Goal: Use online tool/utility

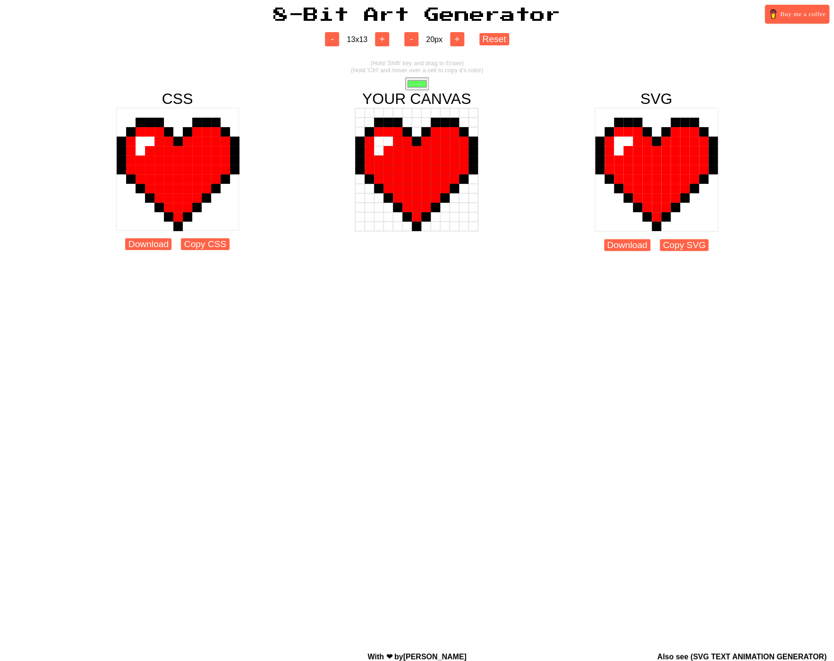
click at [202, 189] on div at bounding box center [177, 169] width 123 height 123
drag, startPoint x: 209, startPoint y: 178, endPoint x: 193, endPoint y: 202, distance: 28.3
click at [163, 207] on div at bounding box center [177, 169] width 123 height 123
drag, startPoint x: 445, startPoint y: 181, endPoint x: 427, endPoint y: 187, distance: 19.3
click at [415, 184] on div at bounding box center [416, 178] width 123 height 9
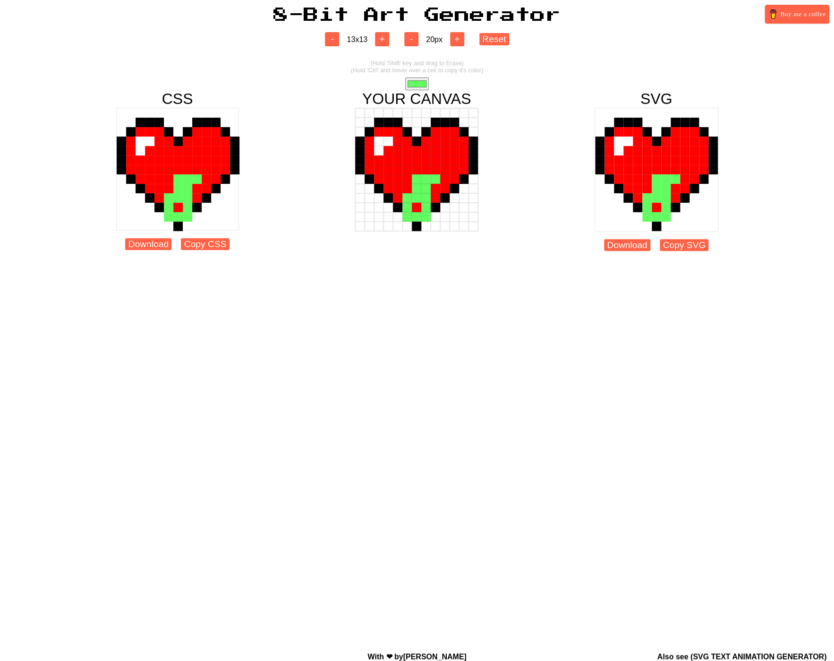
click at [408, 164] on div at bounding box center [406, 159] width 9 height 9
drag, startPoint x: 401, startPoint y: 132, endPoint x: 391, endPoint y: 68, distance: 64.5
click at [424, 161] on div at bounding box center [417, 170] width 124 height 124
click at [378, 45] on button "+" at bounding box center [382, 39] width 14 height 14
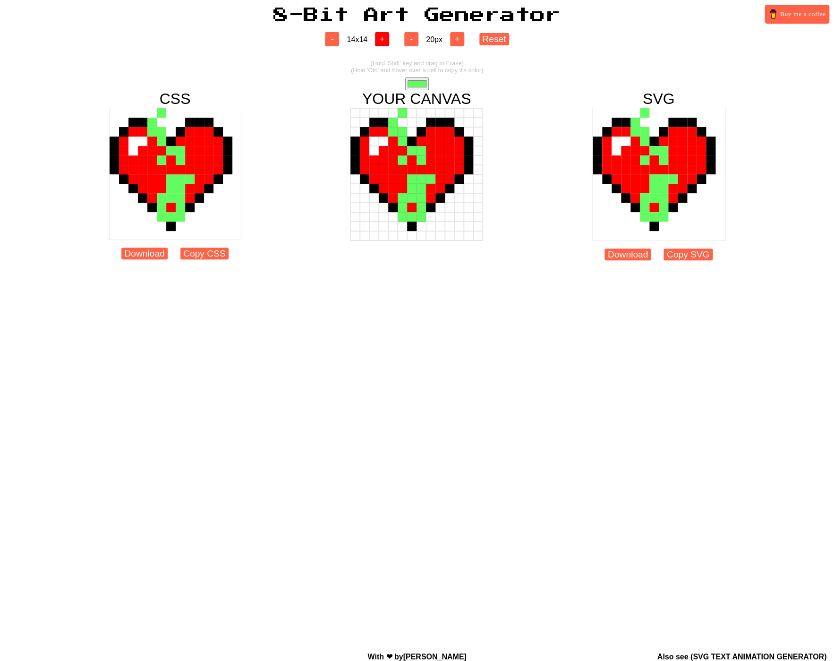
click at [380, 45] on button "+" at bounding box center [382, 39] width 14 height 14
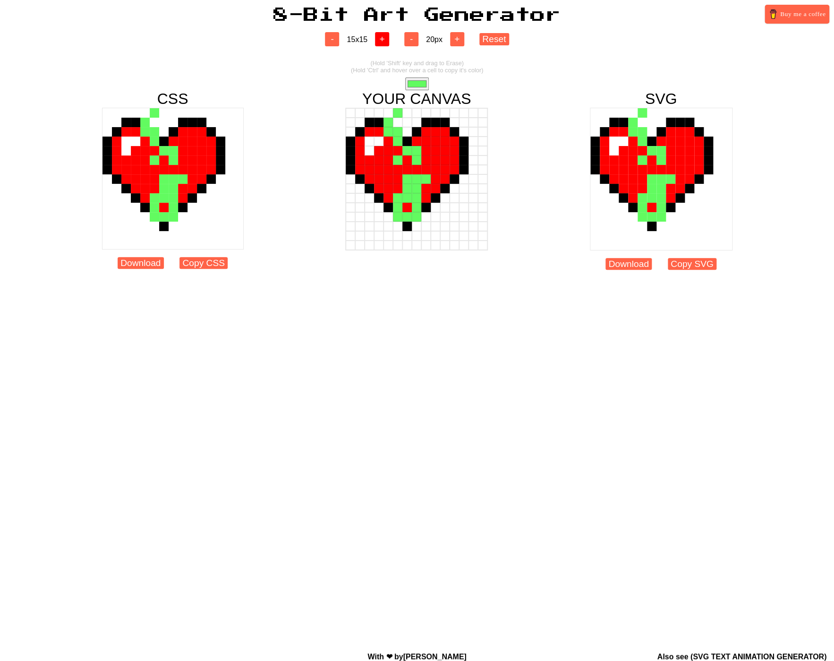
click at [380, 45] on button "+" at bounding box center [382, 39] width 14 height 14
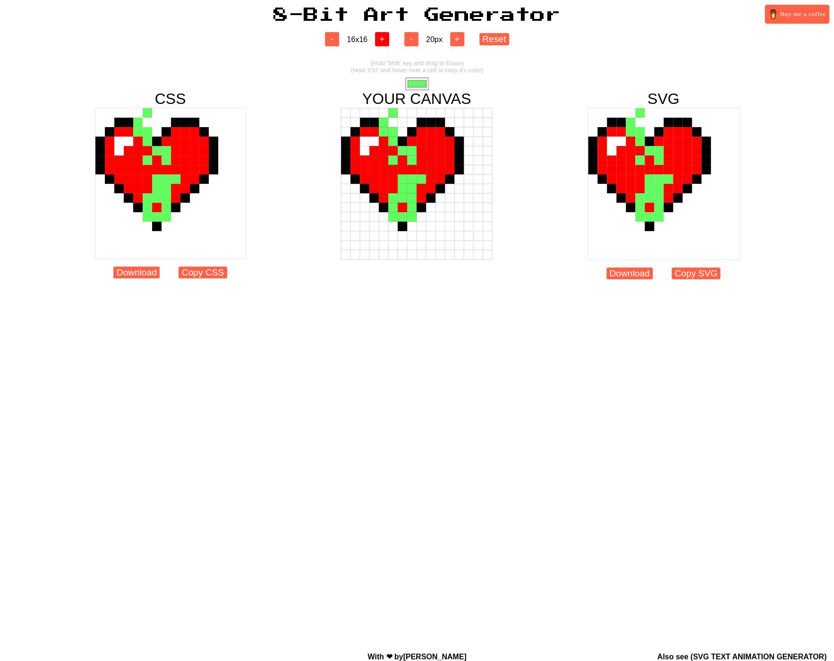
click at [380, 45] on button "+" at bounding box center [382, 39] width 14 height 14
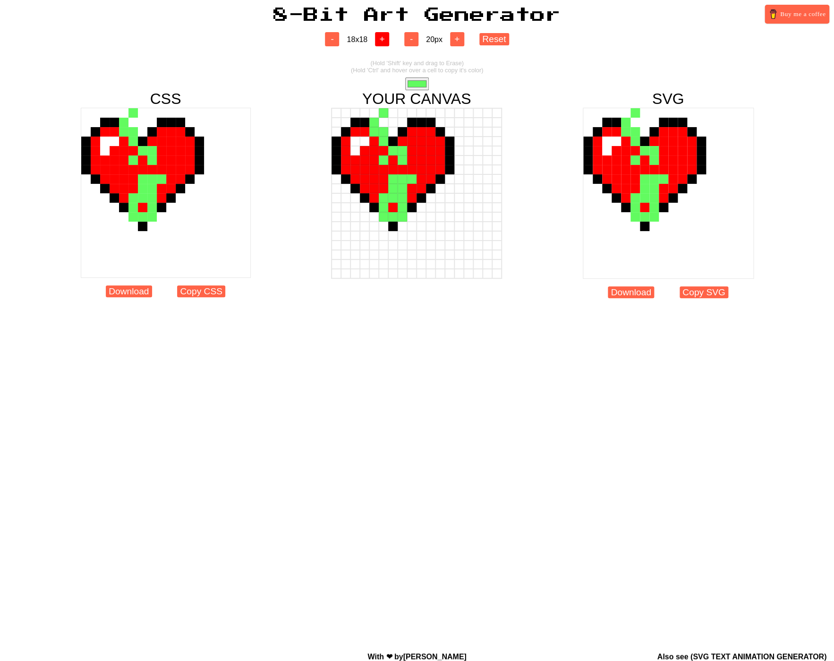
click at [380, 45] on button "+" at bounding box center [382, 39] width 14 height 14
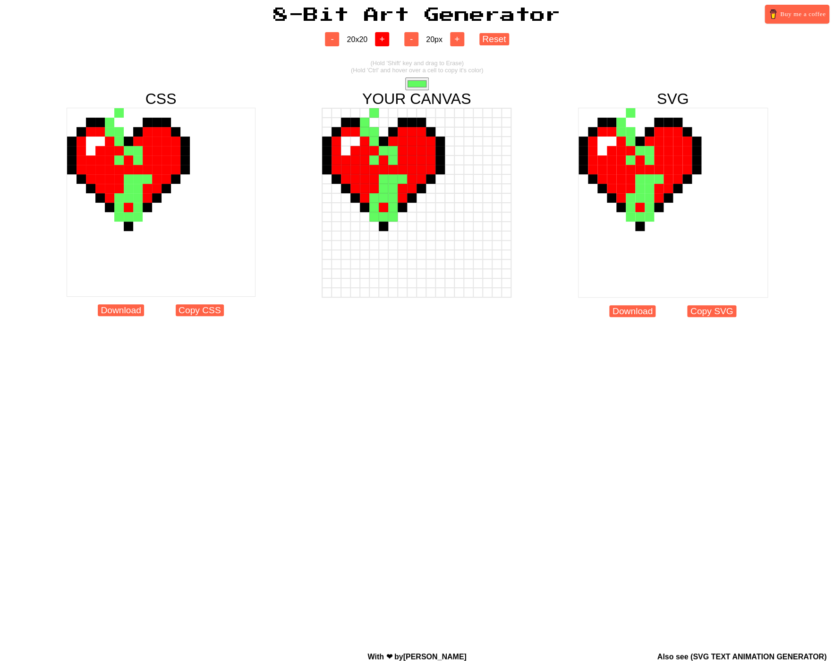
click at [380, 45] on button "+" at bounding box center [382, 39] width 14 height 14
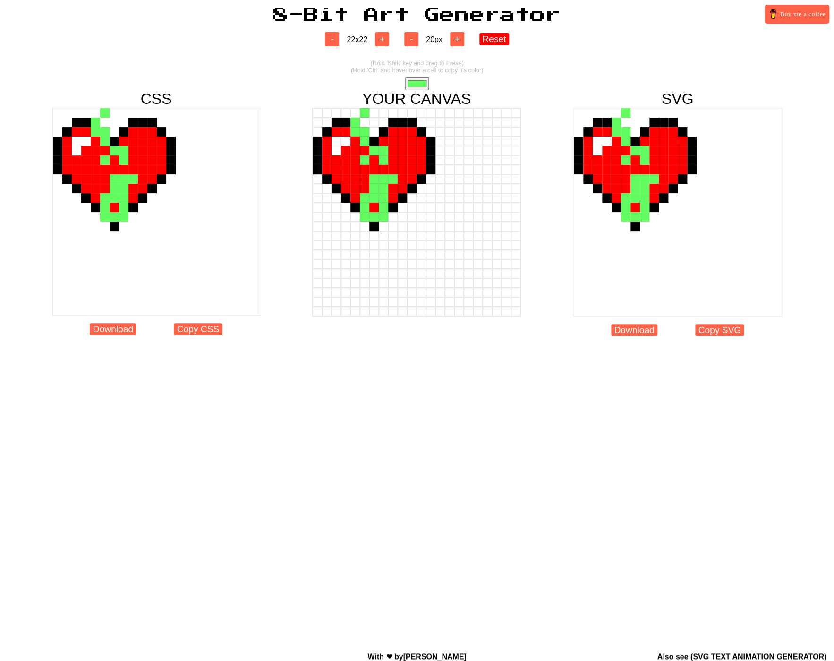
click at [500, 41] on button "Reset" at bounding box center [494, 39] width 30 height 12
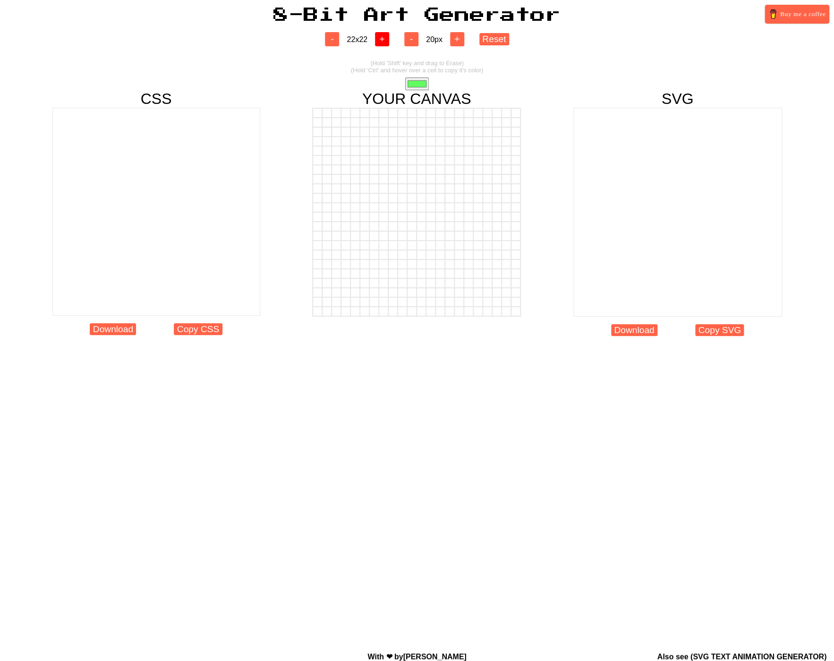
click at [389, 46] on button "+" at bounding box center [382, 39] width 14 height 14
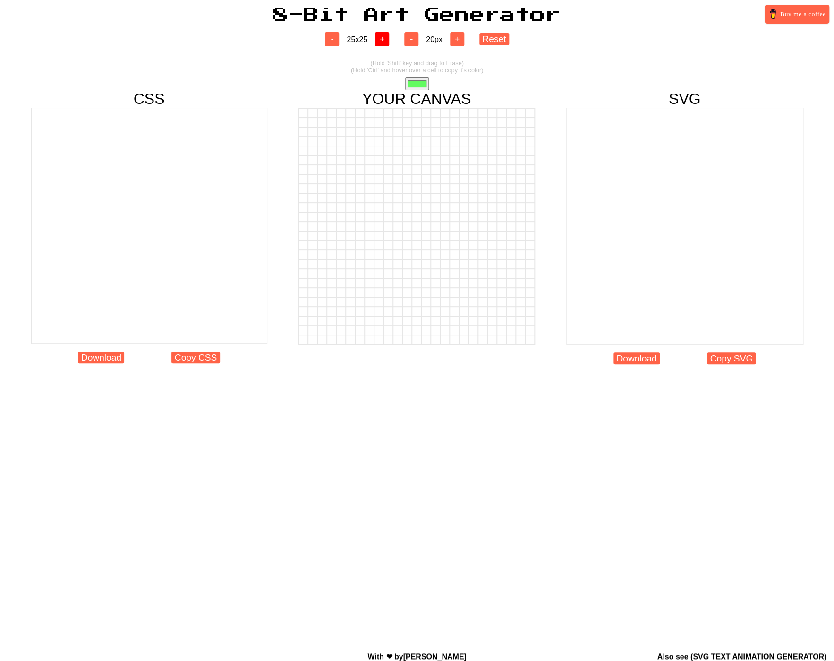
click at [389, 46] on button "+" at bounding box center [382, 39] width 14 height 14
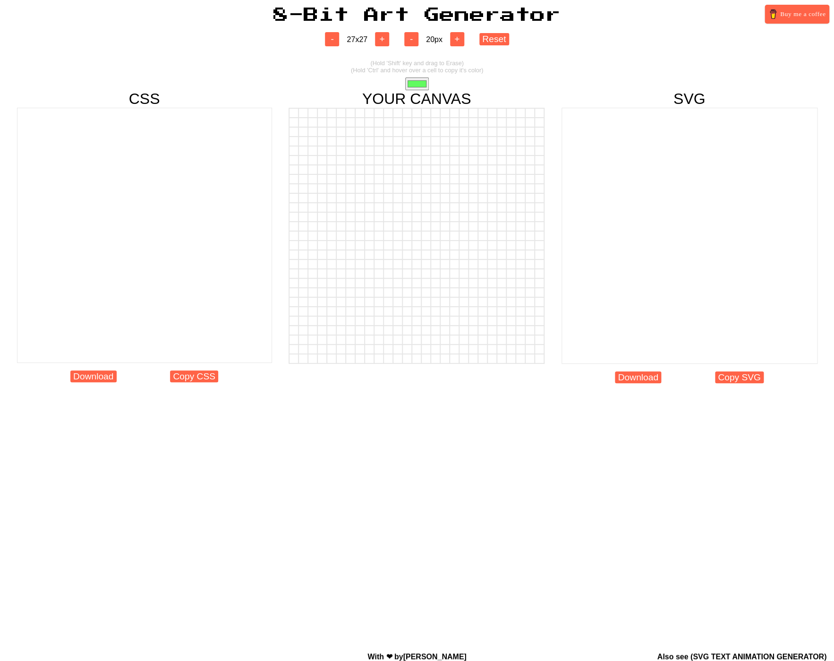
click at [396, 44] on div "- 27 x 27 +" at bounding box center [356, 39] width 79 height 14
click at [385, 43] on button "+" at bounding box center [382, 39] width 14 height 14
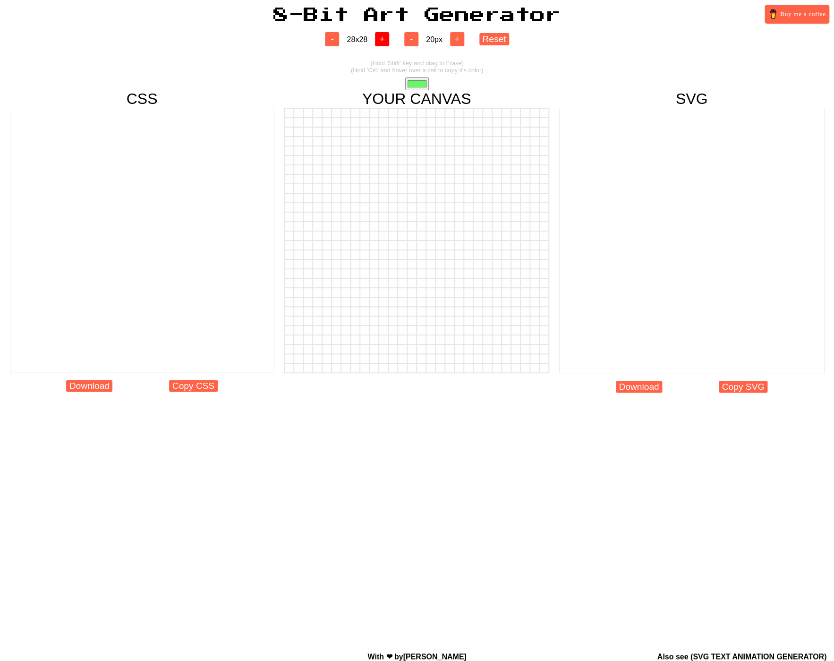
click at [385, 43] on button "+" at bounding box center [382, 39] width 14 height 14
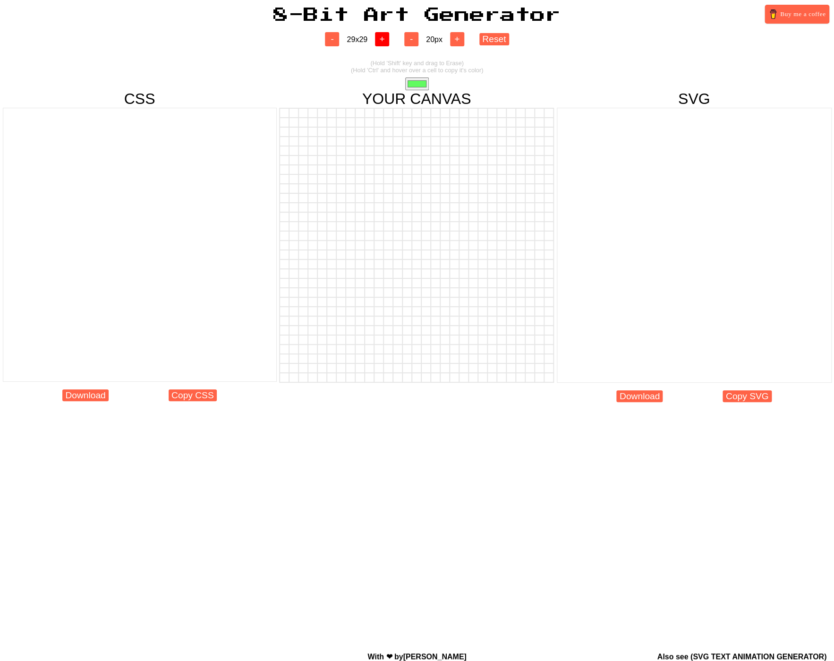
click at [385, 43] on button "+" at bounding box center [382, 39] width 14 height 14
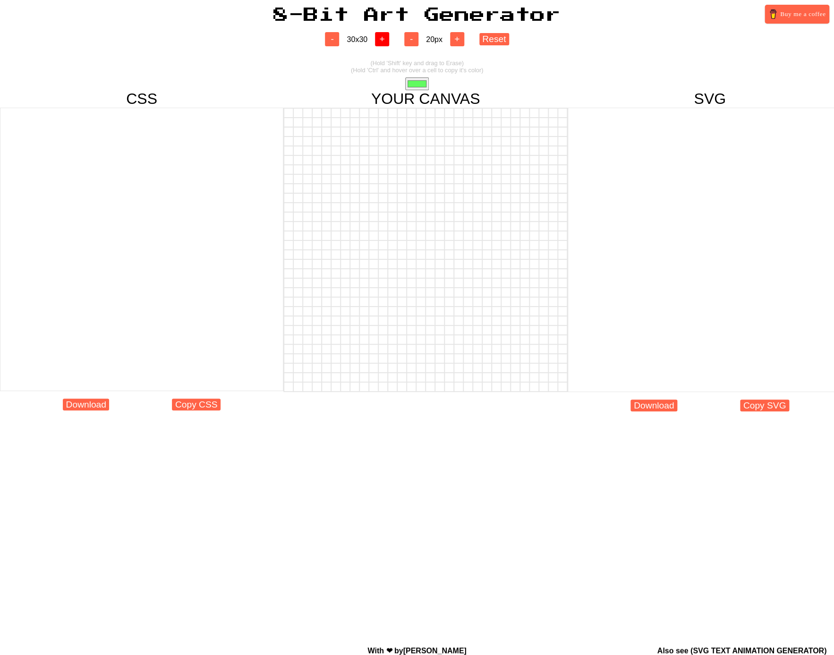
click at [385, 43] on button "+" at bounding box center [382, 39] width 14 height 14
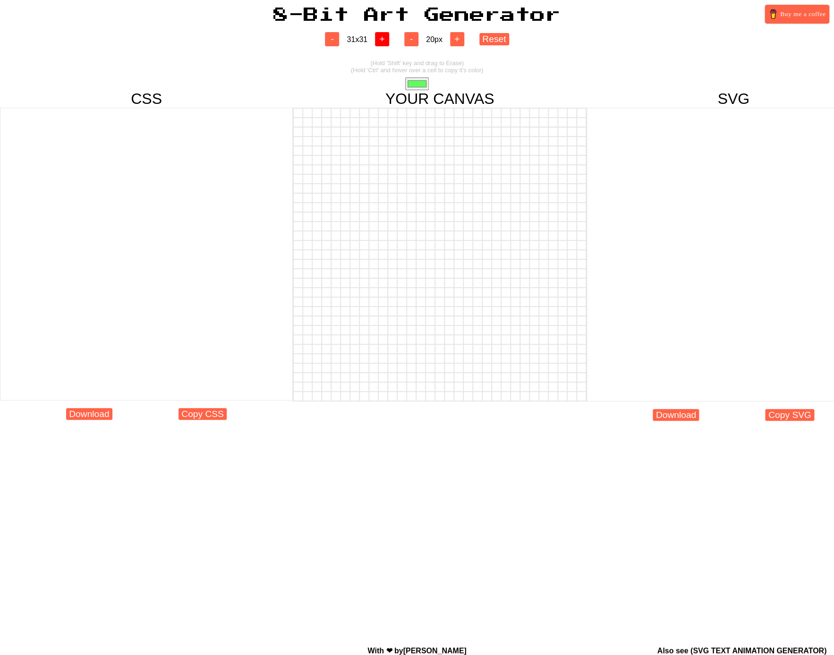
click at [385, 43] on button "+" at bounding box center [382, 39] width 14 height 14
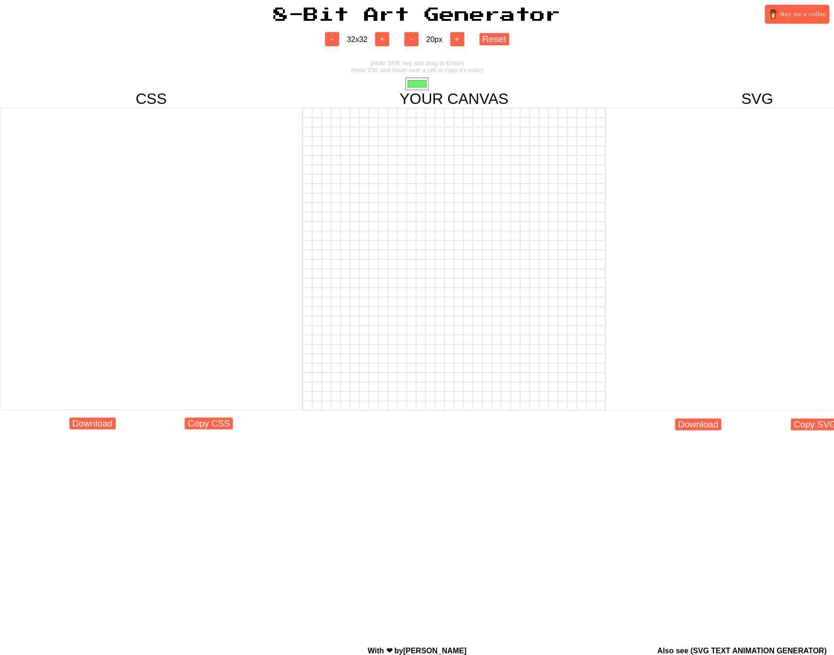
click at [409, 90] on input "#62fb60" at bounding box center [417, 83] width 24 height 13
type input "#000000"
drag, startPoint x: 432, startPoint y: 129, endPoint x: 457, endPoint y: 129, distance: 24.6
click at [457, 127] on div at bounding box center [454, 122] width 302 height 9
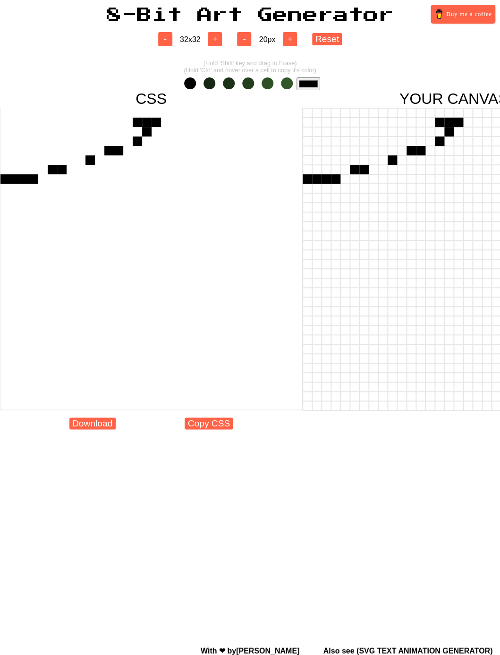
drag, startPoint x: 457, startPoint y: 130, endPoint x: 300, endPoint y: 181, distance: 164.9
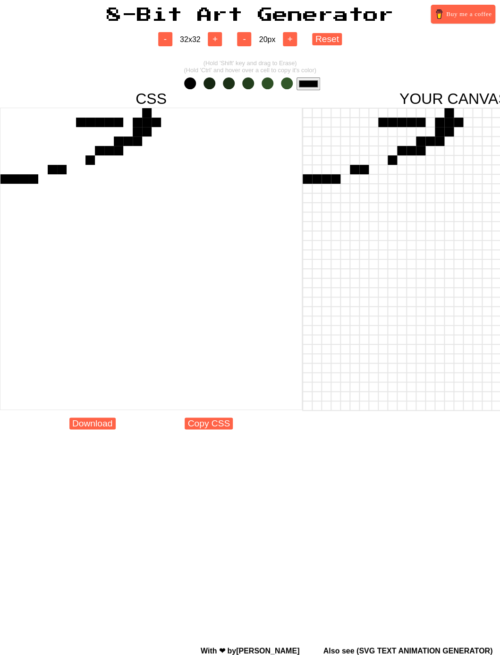
drag, startPoint x: 415, startPoint y: 128, endPoint x: 456, endPoint y: 132, distance: 41.3
click at [470, 127] on div at bounding box center [454, 122] width 302 height 9
click at [340, 45] on button "Reset" at bounding box center [327, 39] width 30 height 12
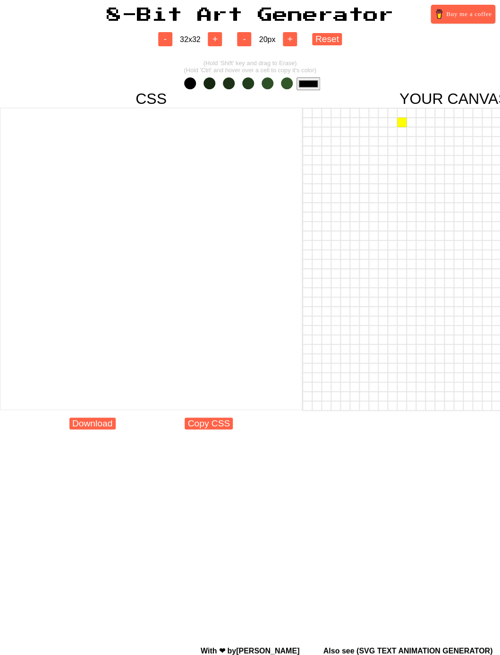
drag, startPoint x: 449, startPoint y: 130, endPoint x: 400, endPoint y: 128, distance: 48.3
click at [401, 127] on div at bounding box center [454, 122] width 302 height 9
drag, startPoint x: 339, startPoint y: 42, endPoint x: 329, endPoint y: 44, distance: 10.3
click at [339, 42] on button "Reset" at bounding box center [327, 39] width 30 height 12
click at [247, 44] on button "-" at bounding box center [244, 39] width 14 height 14
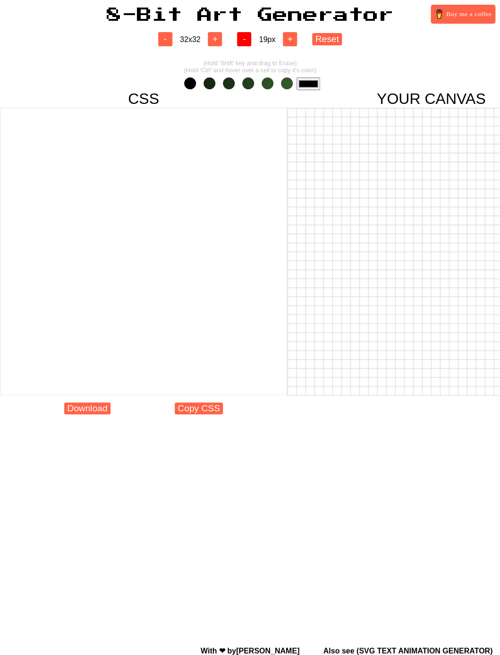
click at [247, 44] on button "-" at bounding box center [244, 39] width 14 height 14
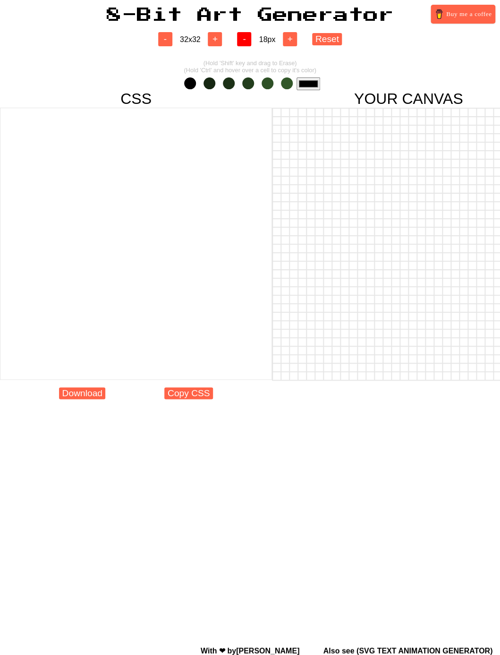
click at [247, 44] on button "-" at bounding box center [244, 39] width 14 height 14
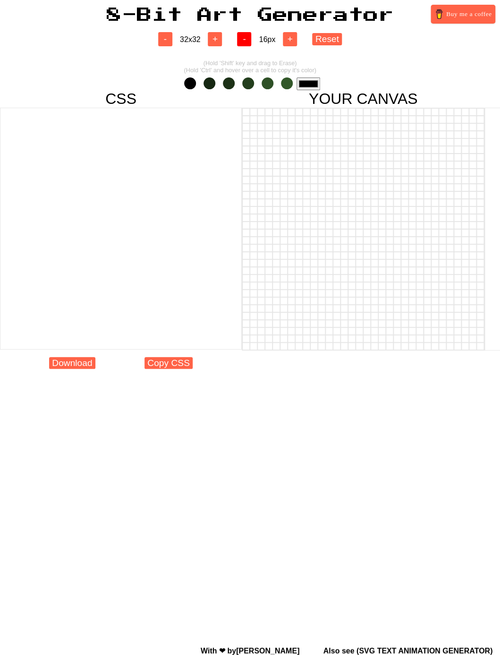
click at [248, 43] on button "-" at bounding box center [244, 39] width 14 height 14
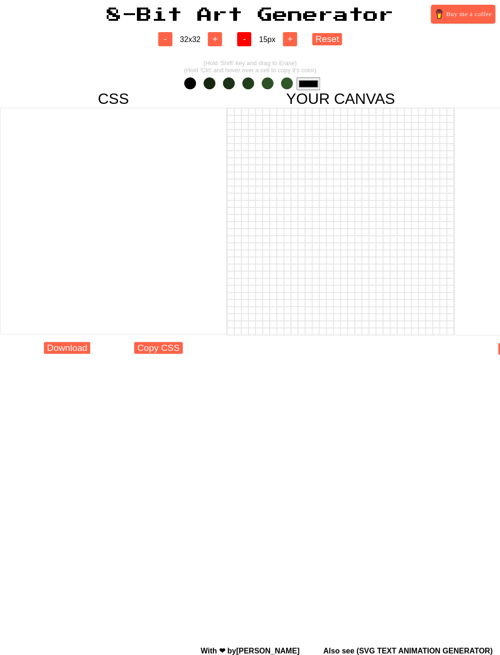
click at [248, 44] on button "-" at bounding box center [244, 39] width 14 height 14
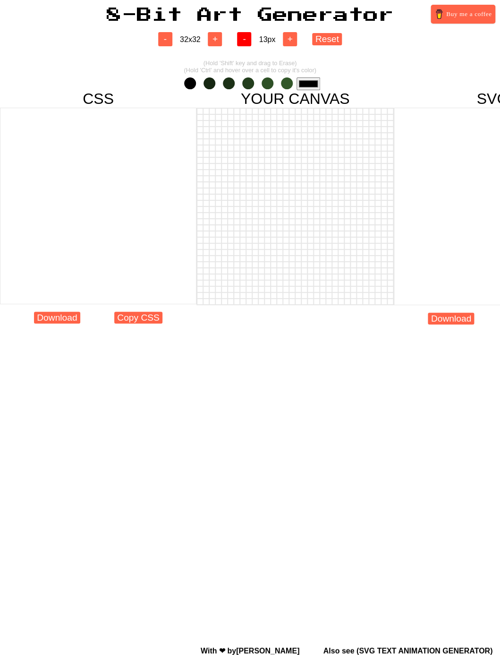
click at [248, 44] on button "-" at bounding box center [244, 39] width 14 height 14
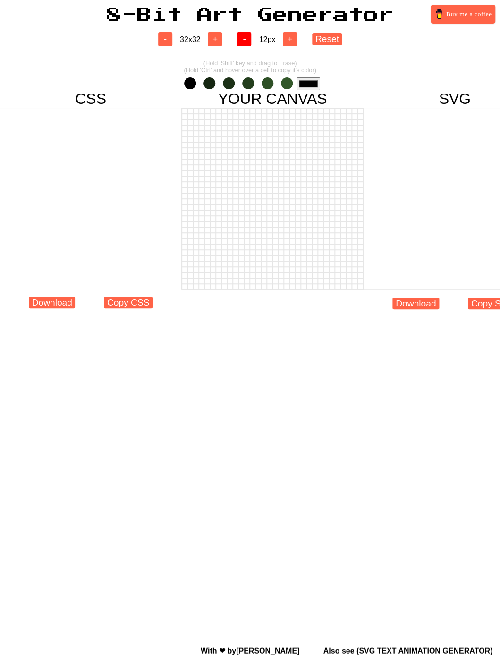
click at [248, 44] on button "-" at bounding box center [244, 39] width 14 height 14
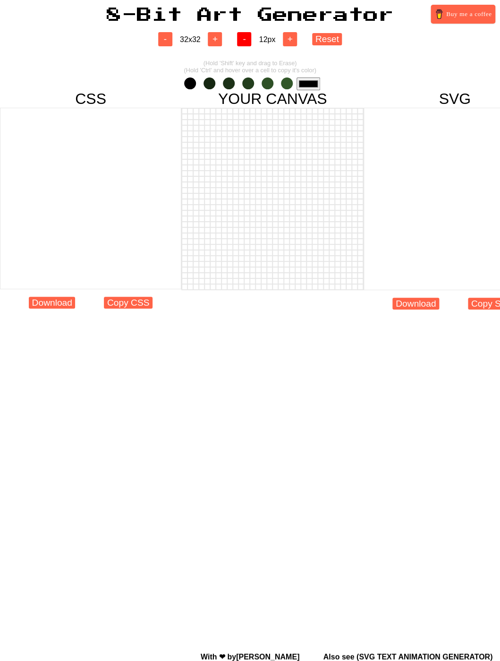
click at [248, 44] on button "-" at bounding box center [244, 39] width 14 height 14
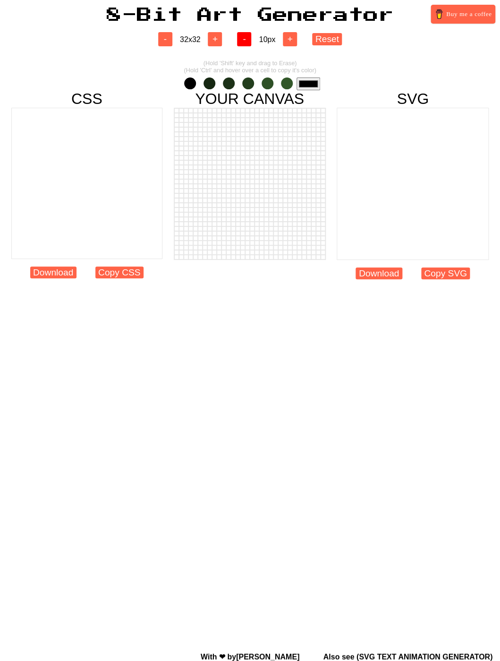
click at [248, 44] on button "-" at bounding box center [244, 39] width 14 height 14
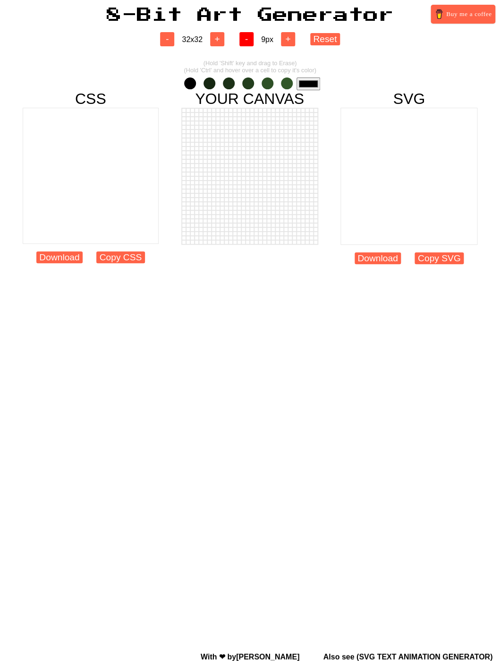
click at [248, 44] on button "-" at bounding box center [246, 39] width 14 height 14
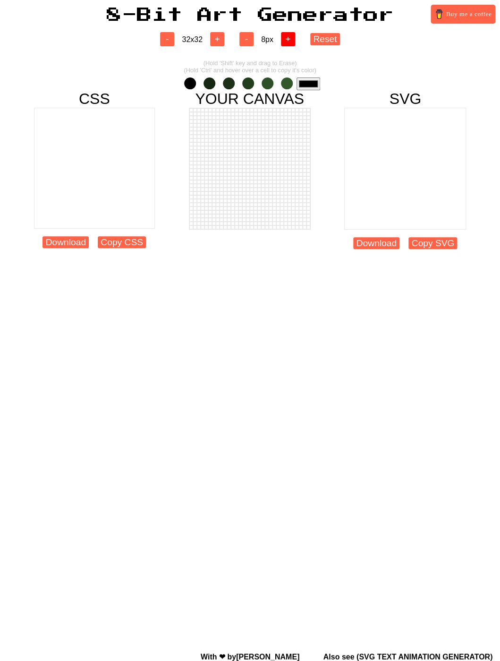
click at [289, 44] on button "+" at bounding box center [288, 39] width 14 height 14
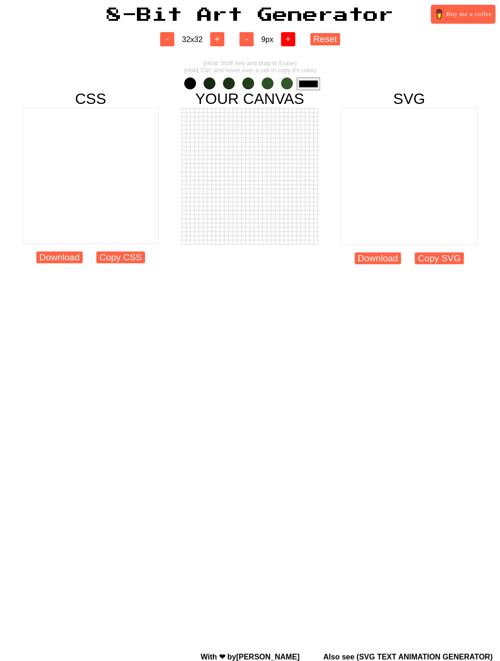
click at [289, 44] on button "+" at bounding box center [288, 39] width 14 height 14
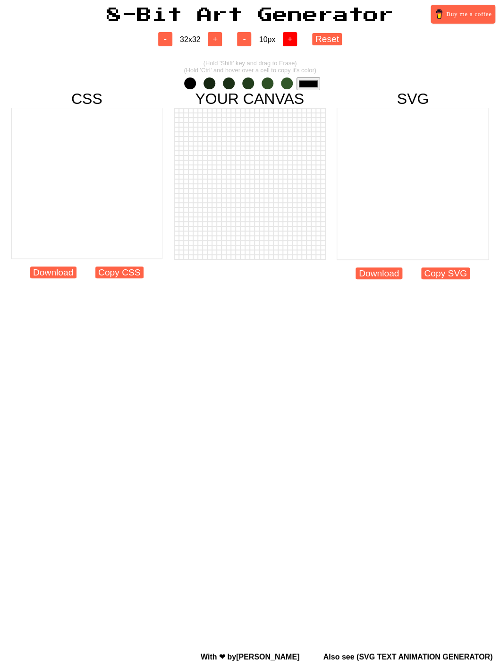
click at [289, 44] on button "+" at bounding box center [290, 39] width 14 height 14
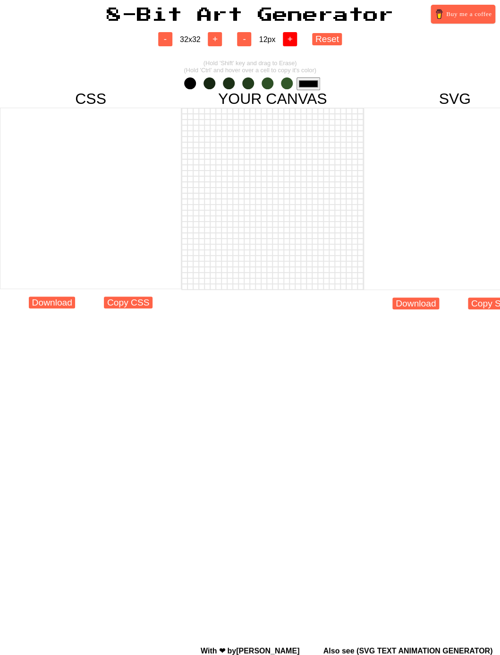
click at [289, 44] on button "+" at bounding box center [290, 39] width 14 height 14
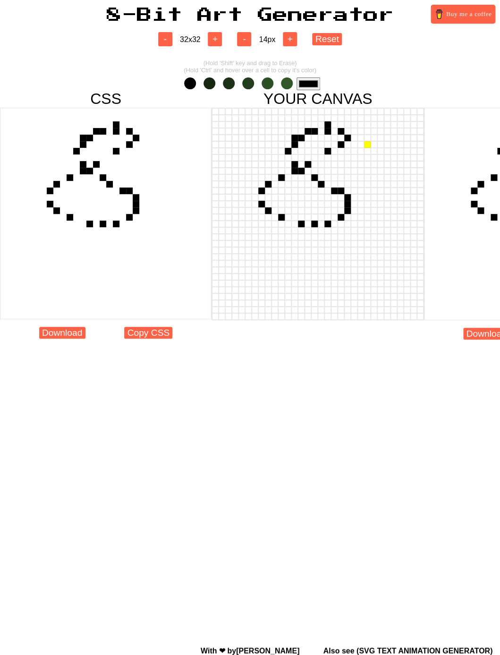
drag, startPoint x: 309, startPoint y: 140, endPoint x: 367, endPoint y: 152, distance: 59.4
click at [312, 158] on div at bounding box center [318, 214] width 213 height 213
click at [330, 45] on button "Reset" at bounding box center [327, 39] width 30 height 12
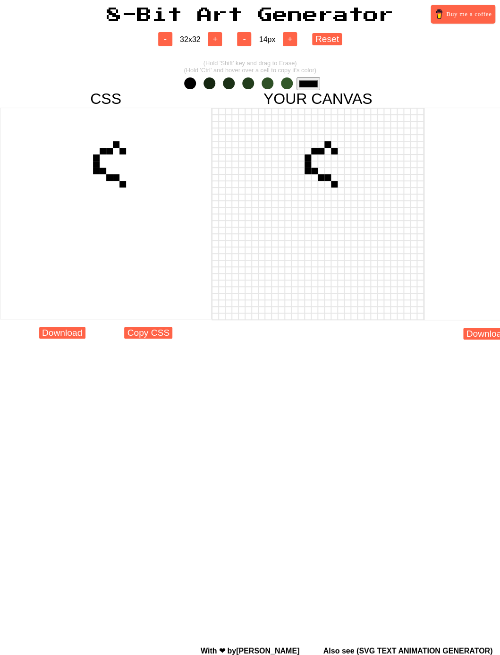
drag, startPoint x: 340, startPoint y: 158, endPoint x: 306, endPoint y: 93, distance: 72.7
click at [330, 165] on div at bounding box center [318, 214] width 213 height 213
click at [251, 46] on button "-" at bounding box center [244, 39] width 14 height 14
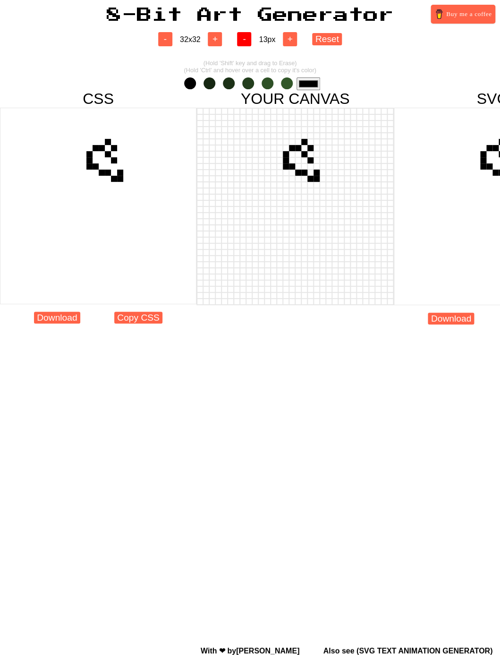
click at [251, 46] on button "-" at bounding box center [244, 39] width 14 height 14
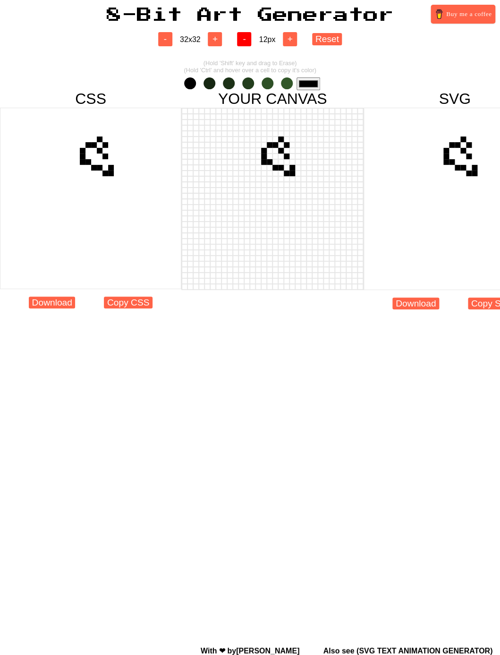
click at [251, 46] on button "-" at bounding box center [244, 39] width 14 height 14
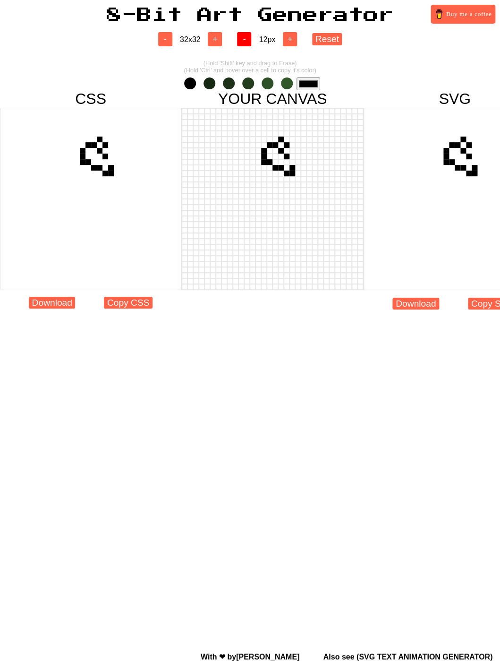
click at [251, 46] on button "-" at bounding box center [244, 39] width 14 height 14
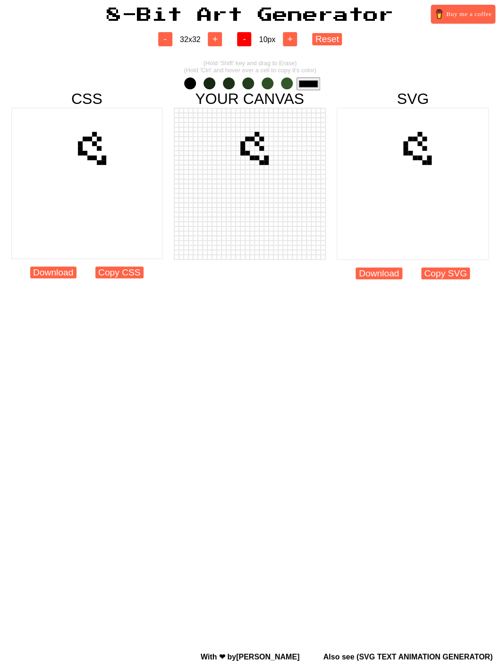
click at [251, 46] on button "-" at bounding box center [244, 39] width 14 height 14
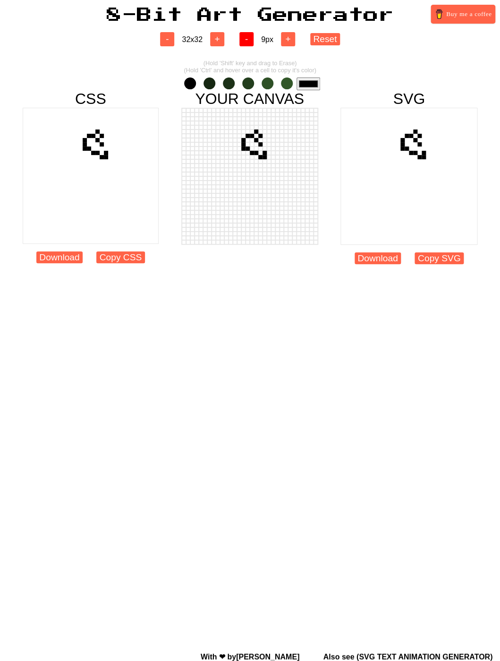
click at [246, 46] on button "-" at bounding box center [246, 39] width 14 height 14
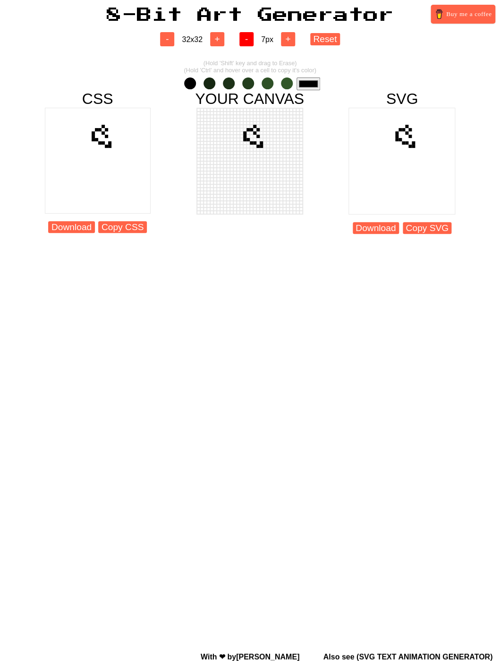
click at [246, 46] on button "-" at bounding box center [246, 39] width 14 height 14
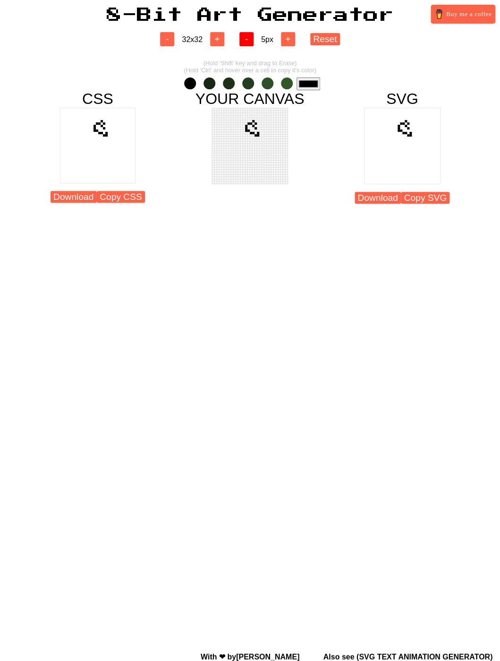
click at [246, 46] on button "-" at bounding box center [246, 39] width 14 height 14
click at [246, 45] on button "-" at bounding box center [246, 39] width 14 height 14
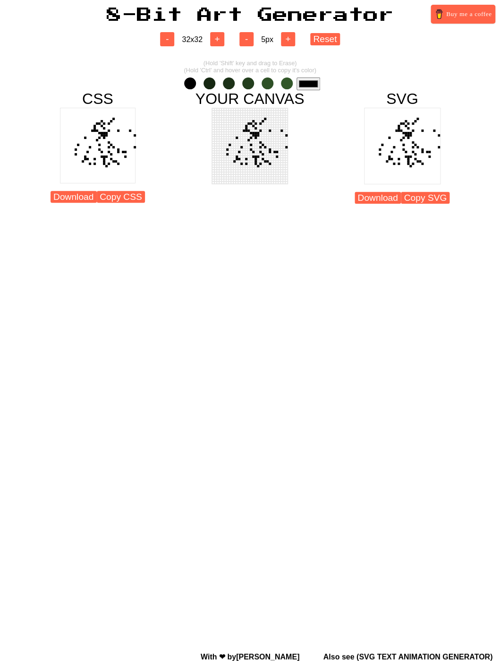
drag, startPoint x: 264, startPoint y: 149, endPoint x: 306, endPoint y: 163, distance: 45.2
click at [282, 162] on div at bounding box center [250, 146] width 77 height 77
click at [374, 204] on button "Download" at bounding box center [378, 198] width 46 height 12
